Goal: Transaction & Acquisition: Purchase product/service

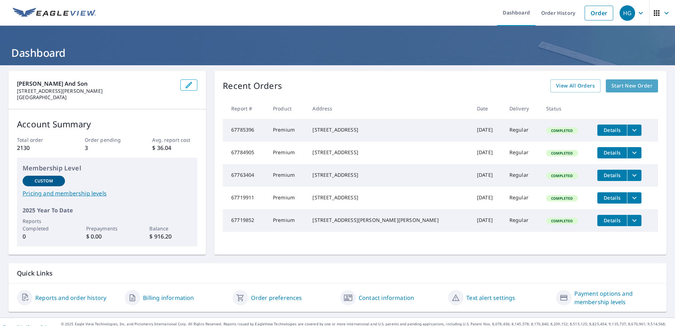
click at [622, 84] on span "Start New Order" at bounding box center [631, 86] width 41 height 9
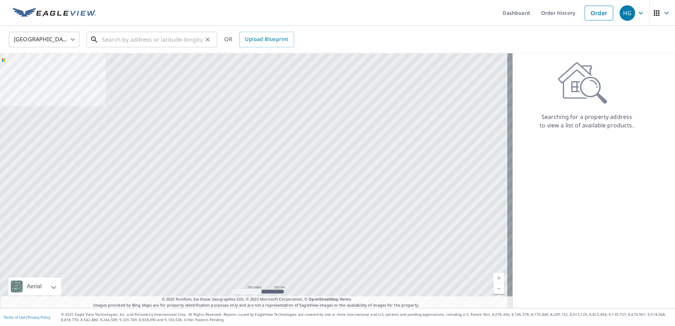
click at [104, 36] on input "text" at bounding box center [152, 40] width 101 height 20
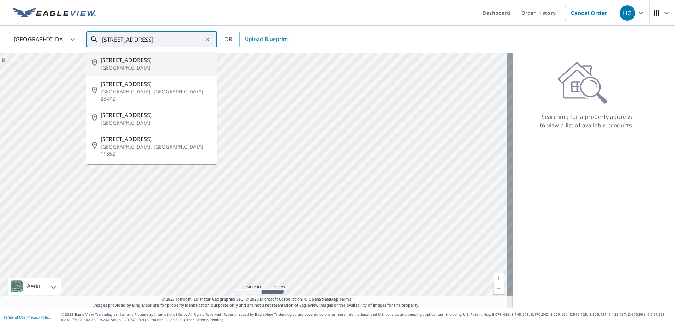
click at [118, 58] on span "[STREET_ADDRESS]" at bounding box center [156, 60] width 111 height 8
type input "[STREET_ADDRESS]"
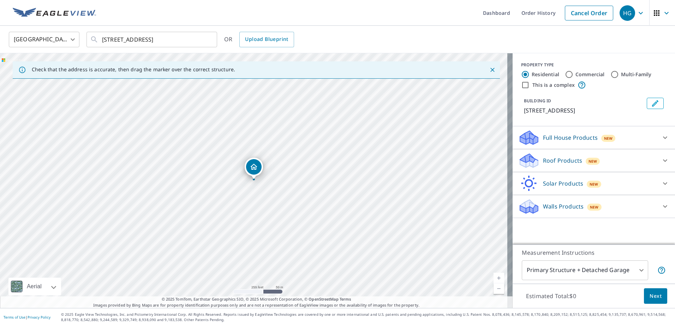
click at [520, 158] on icon at bounding box center [528, 158] width 16 height 9
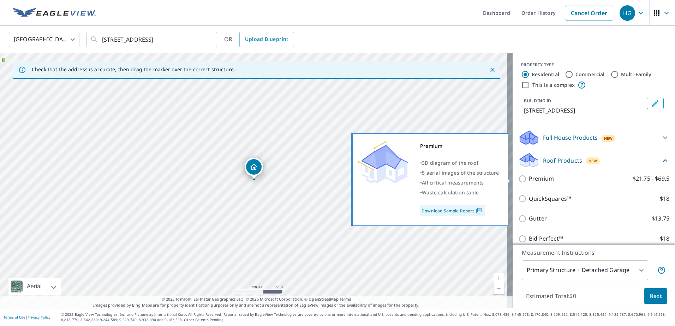
click at [519, 179] on input "Premium $21.75 - $69.5" at bounding box center [523, 179] width 11 height 8
checkbox input "true"
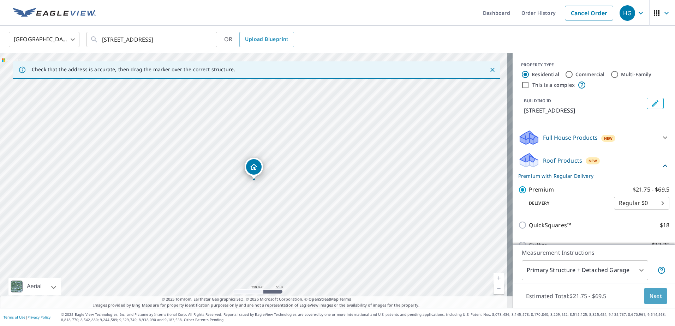
click at [649, 297] on span "Next" at bounding box center [655, 296] width 12 height 9
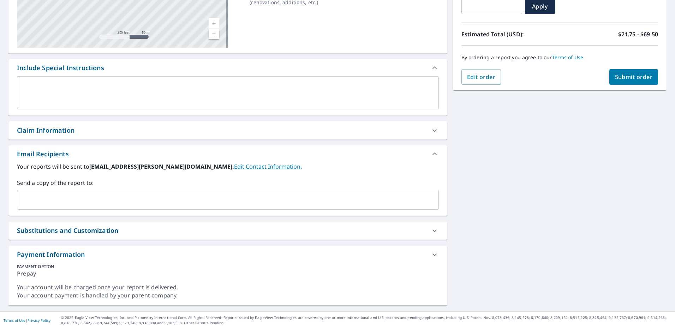
scroll to position [135, 0]
click at [52, 200] on input "text" at bounding box center [222, 198] width 405 height 13
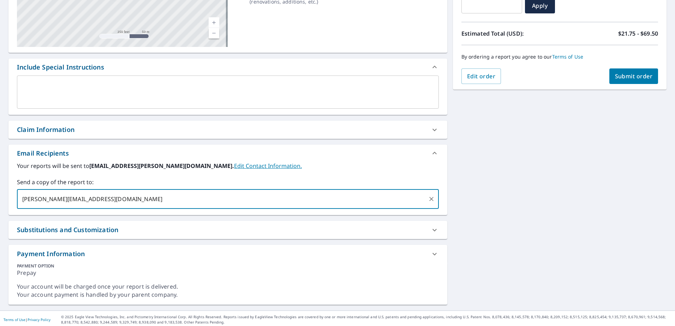
type input "[PERSON_NAME][EMAIL_ADDRESS][DOMAIN_NAME]"
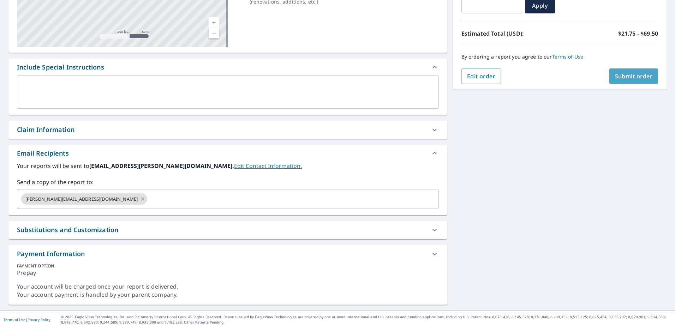
click at [623, 76] on span "Submit order" at bounding box center [634, 76] width 38 height 8
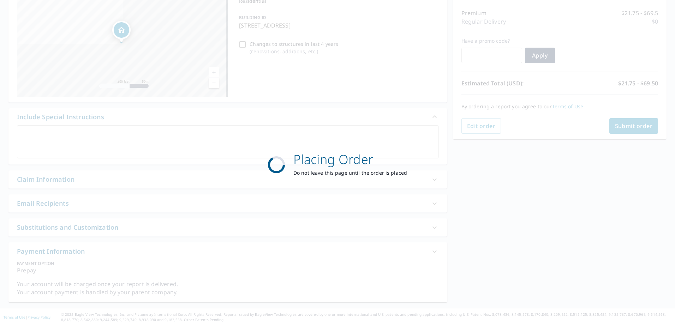
scroll to position [86, 0]
